Goal: Find specific page/section: Find specific page/section

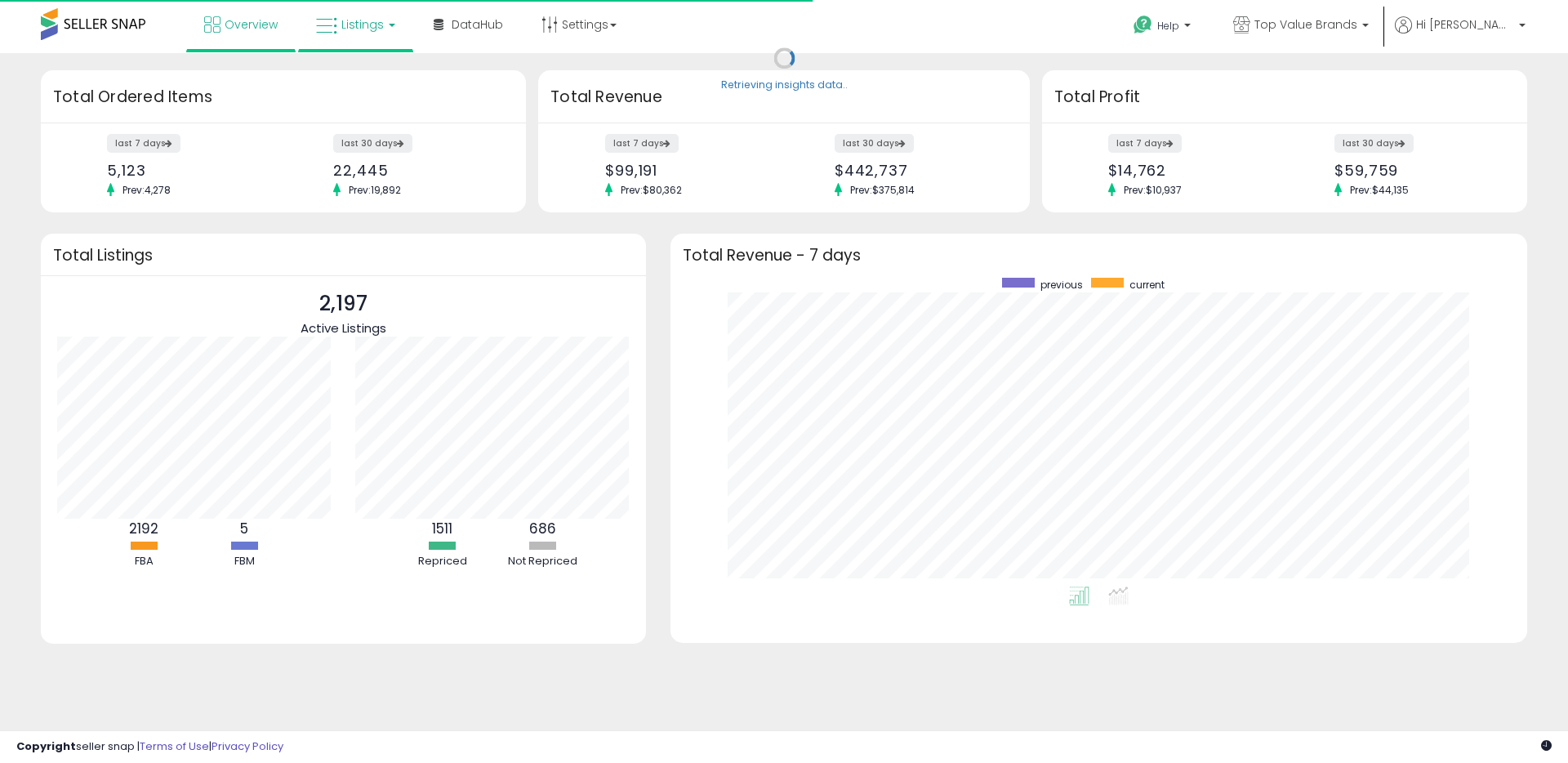
click at [366, 24] on span "Listings" at bounding box center [362, 25] width 42 height 17
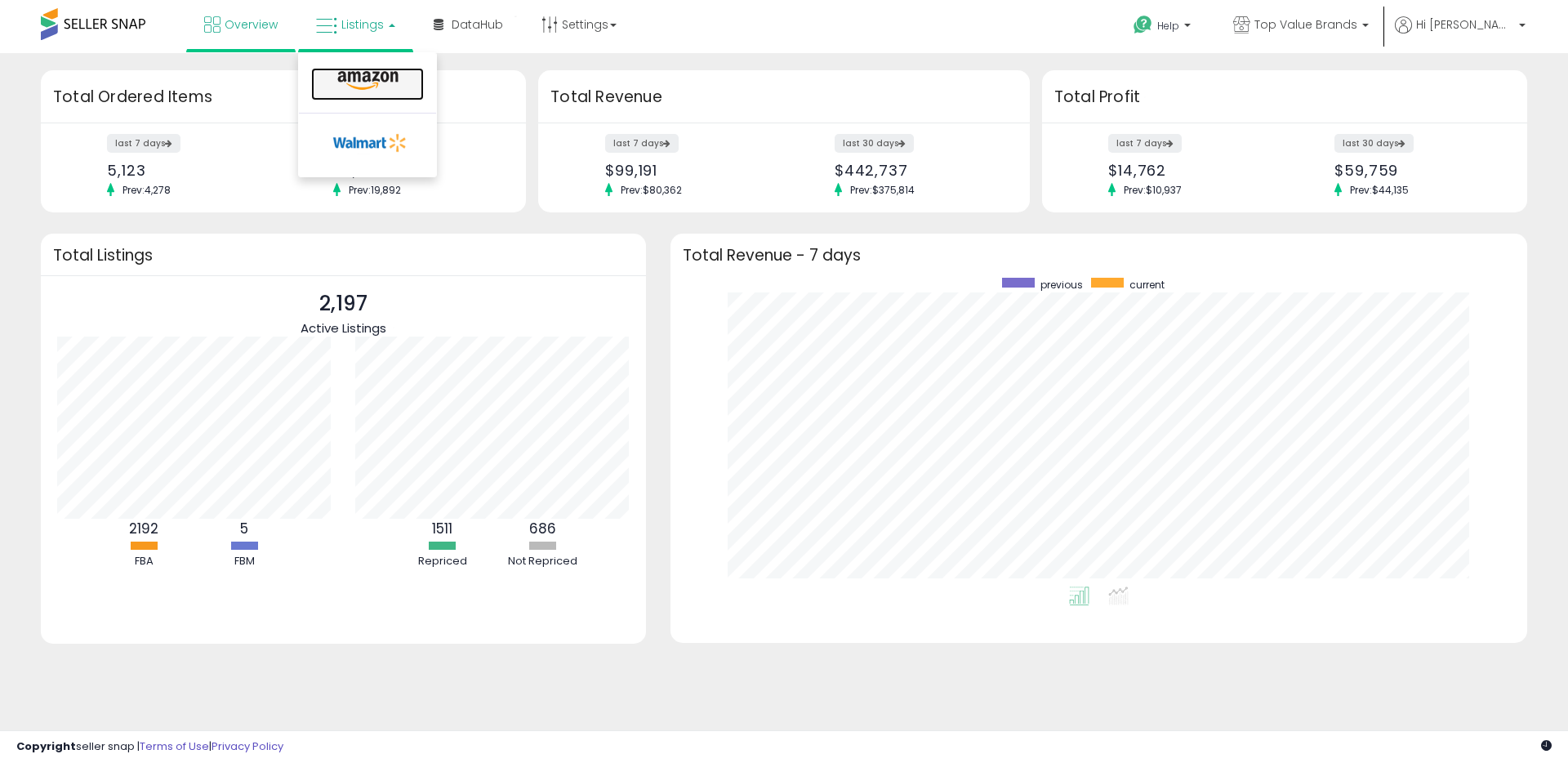
click at [393, 74] on icon at bounding box center [368, 80] width 71 height 21
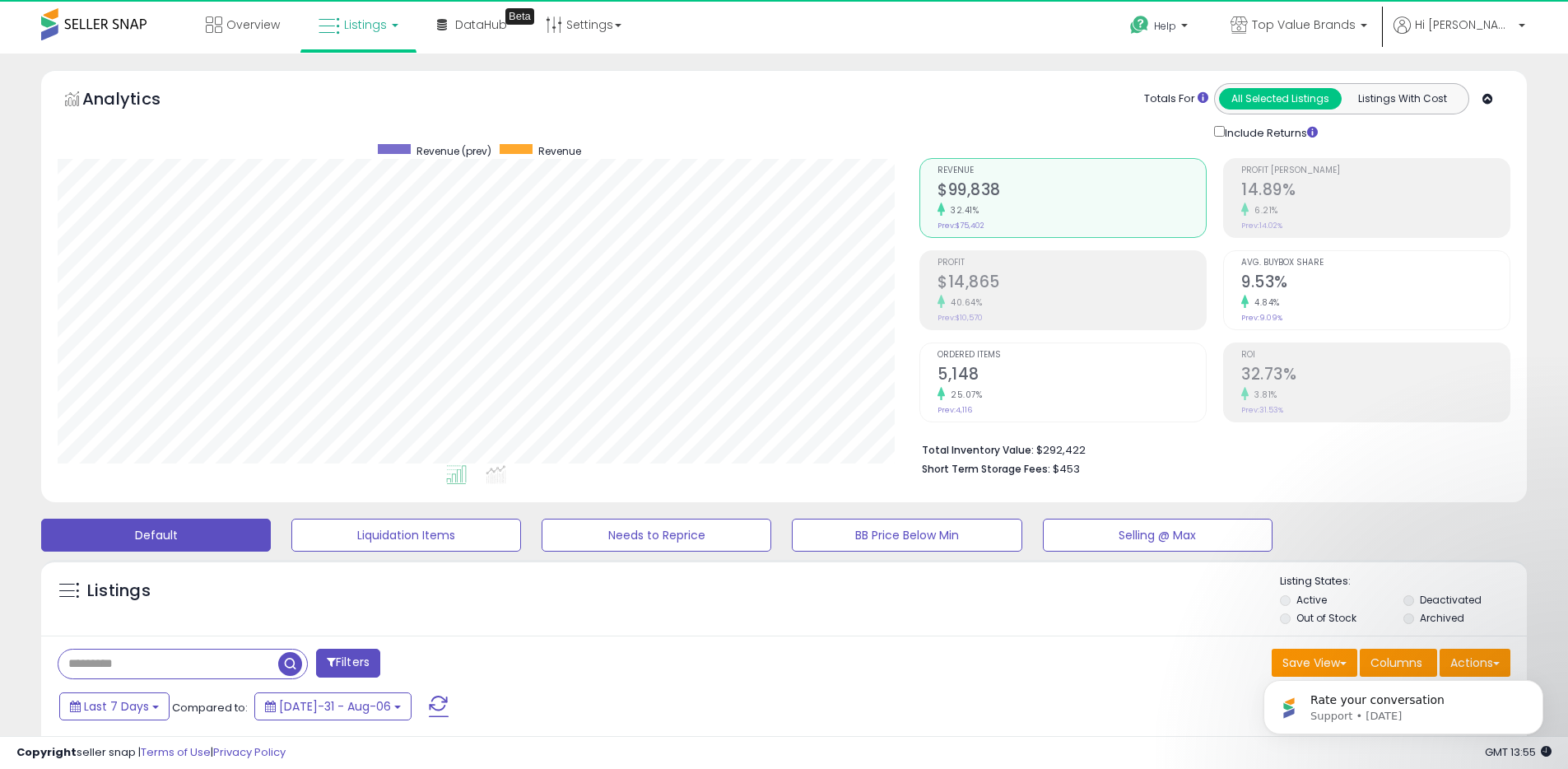
scroll to position [337, 862]
